Goal: Find specific page/section: Find specific page/section

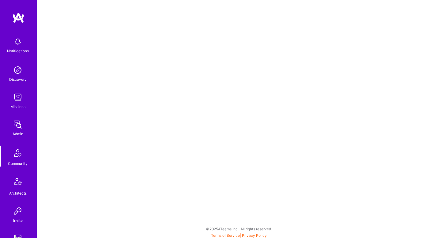
click at [18, 101] on img at bounding box center [18, 97] width 12 height 12
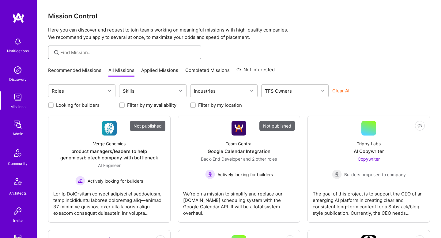
click at [108, 54] on input at bounding box center [128, 52] width 136 height 6
type input "ל"
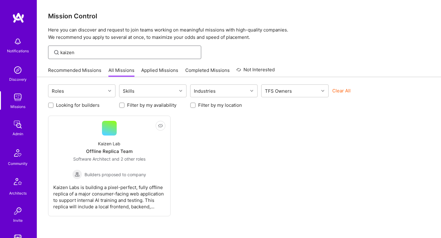
type input "kaizen"
click at [128, 142] on div "Kaizen Lab Offline Replica Team Software Architect and 2 other roles Builders p…" at bounding box center [109, 158] width 112 height 44
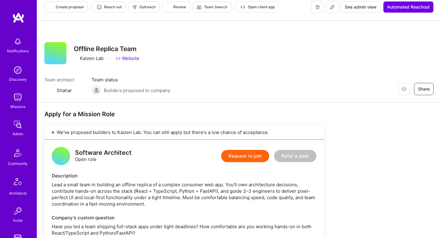
scroll to position [7, 0]
click at [113, 81] on span "Team status" at bounding box center [131, 79] width 79 height 6
click at [111, 89] on span "Builders proposed to company" at bounding box center [137, 90] width 66 height 6
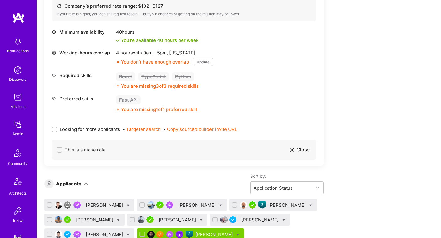
scroll to position [0, 0]
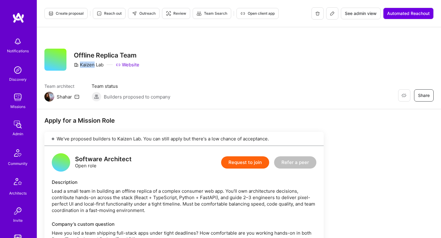
drag, startPoint x: 104, startPoint y: 66, endPoint x: 94, endPoint y: 66, distance: 9.8
click at [94, 66] on div "Kaizen Lab Website" at bounding box center [107, 65] width 66 height 6
copy div "Kaizen"
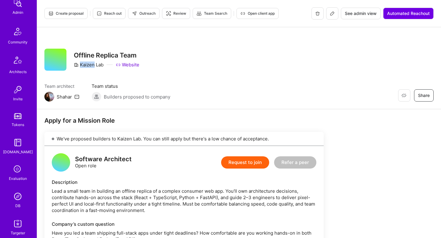
scroll to position [153, 0]
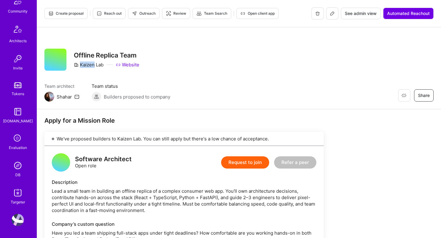
click at [15, 161] on img at bounding box center [18, 166] width 12 height 12
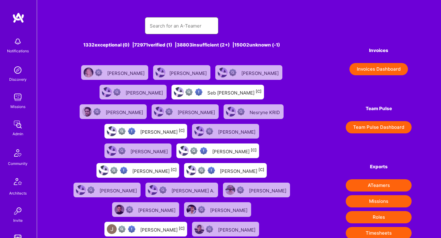
click at [179, 25] on input "text" at bounding box center [182, 26] width 64 height 16
paste input "Kaizen"
type input "Kaizen"
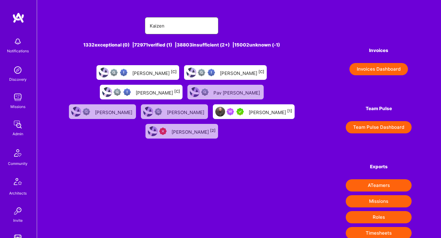
scroll to position [153, 0]
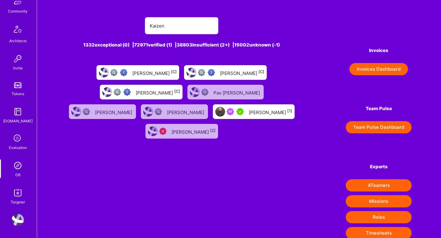
click at [20, 146] on div "Evaluation" at bounding box center [18, 148] width 18 height 6
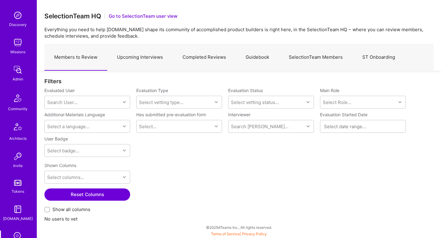
scroll to position [153, 0]
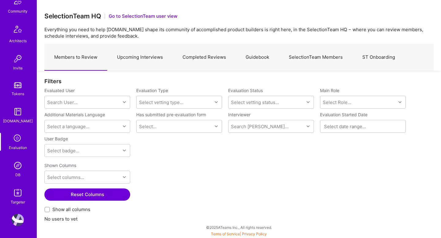
click at [17, 136] on icon at bounding box center [18, 139] width 12 height 12
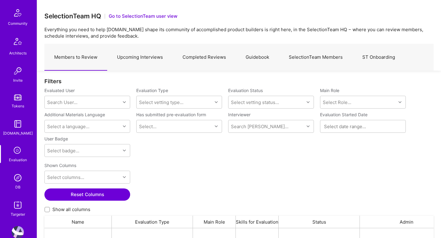
scroll to position [153, 0]
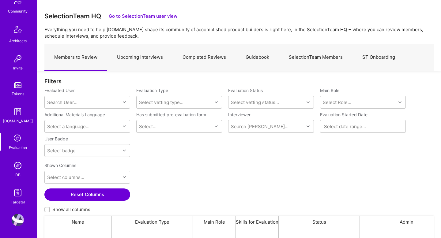
click at [19, 163] on img at bounding box center [18, 166] width 12 height 12
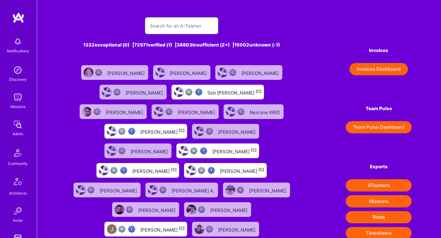
click at [180, 23] on input "text" at bounding box center [182, 26] width 64 height 16
paste input "Kaizen"
type input "Kaizen lab"
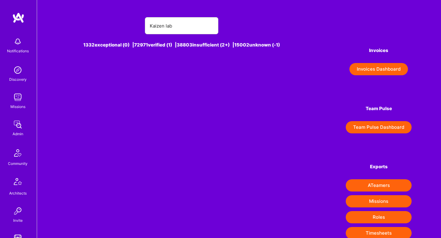
click at [21, 69] on img at bounding box center [18, 70] width 12 height 12
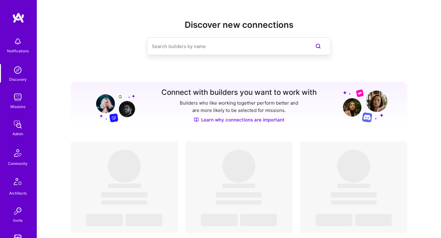
click at [186, 44] on input at bounding box center [227, 47] width 150 height 16
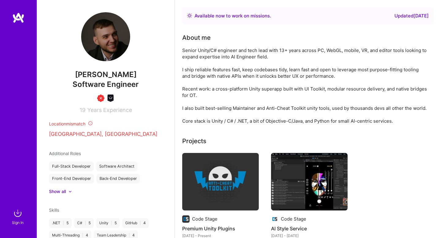
scroll to position [119, 0]
